Goal: Task Accomplishment & Management: Use online tool/utility

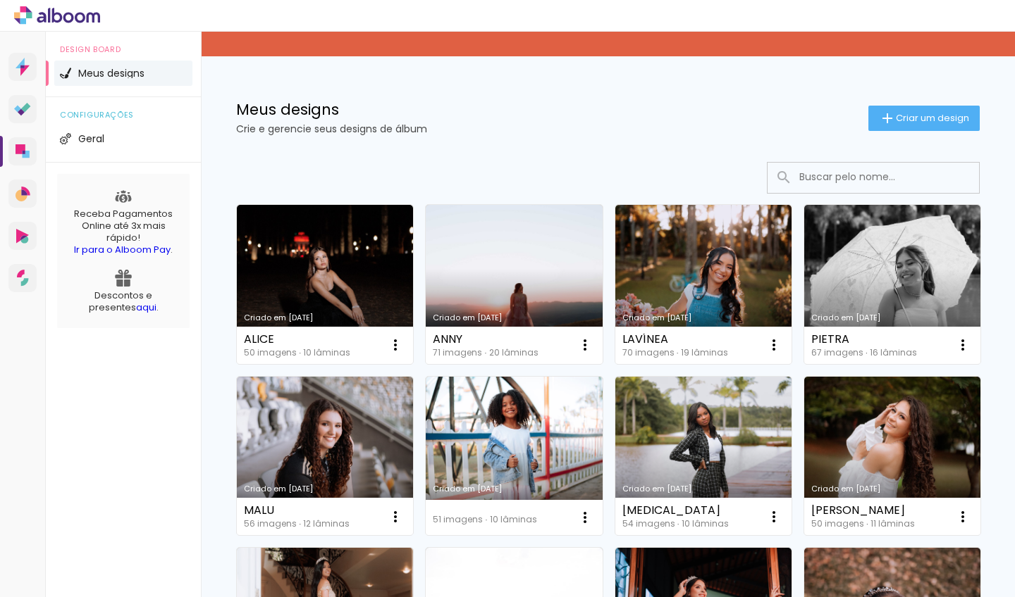
scroll to position [60, 0]
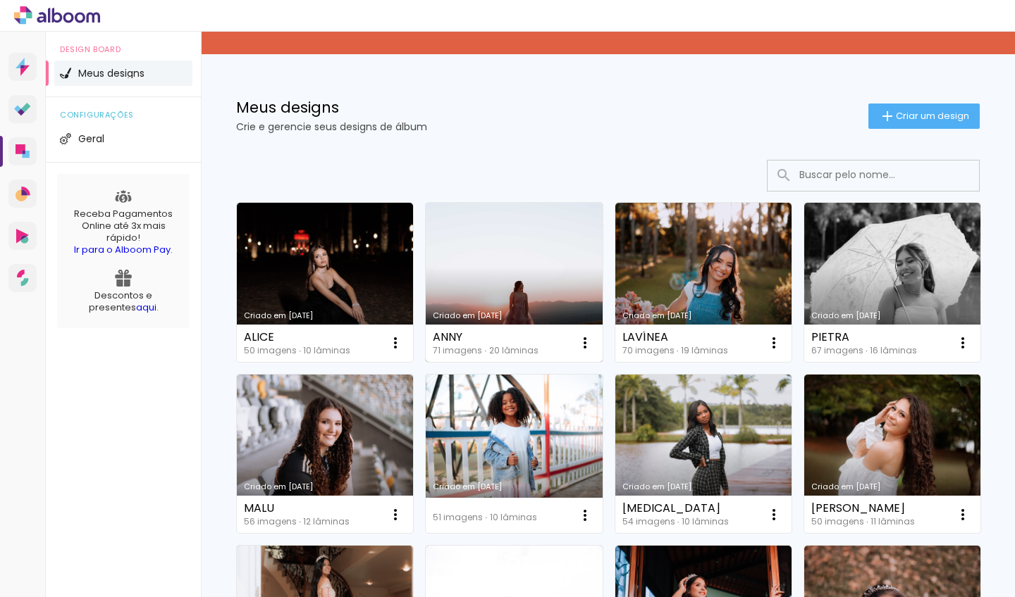
click at [473, 229] on link "Criado em [DATE]" at bounding box center [514, 282] width 176 height 159
